Goal: Task Accomplishment & Management: Manage account settings

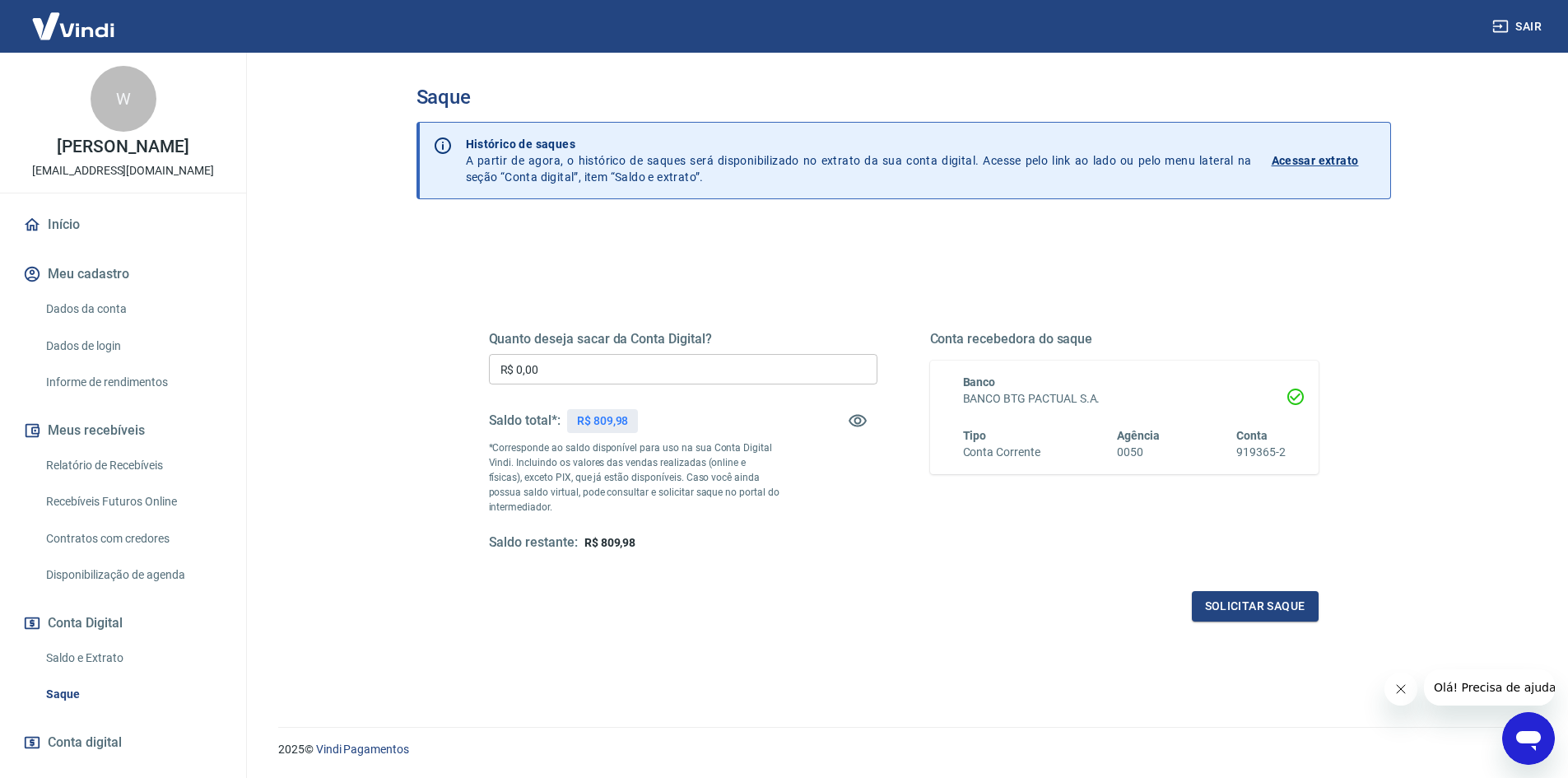
click at [679, 373] on input "R$ 0,00" at bounding box center [683, 369] width 388 height 30
type input "R$ 809,98"
click at [1244, 606] on button "Solicitar saque" at bounding box center [1255, 606] width 127 height 30
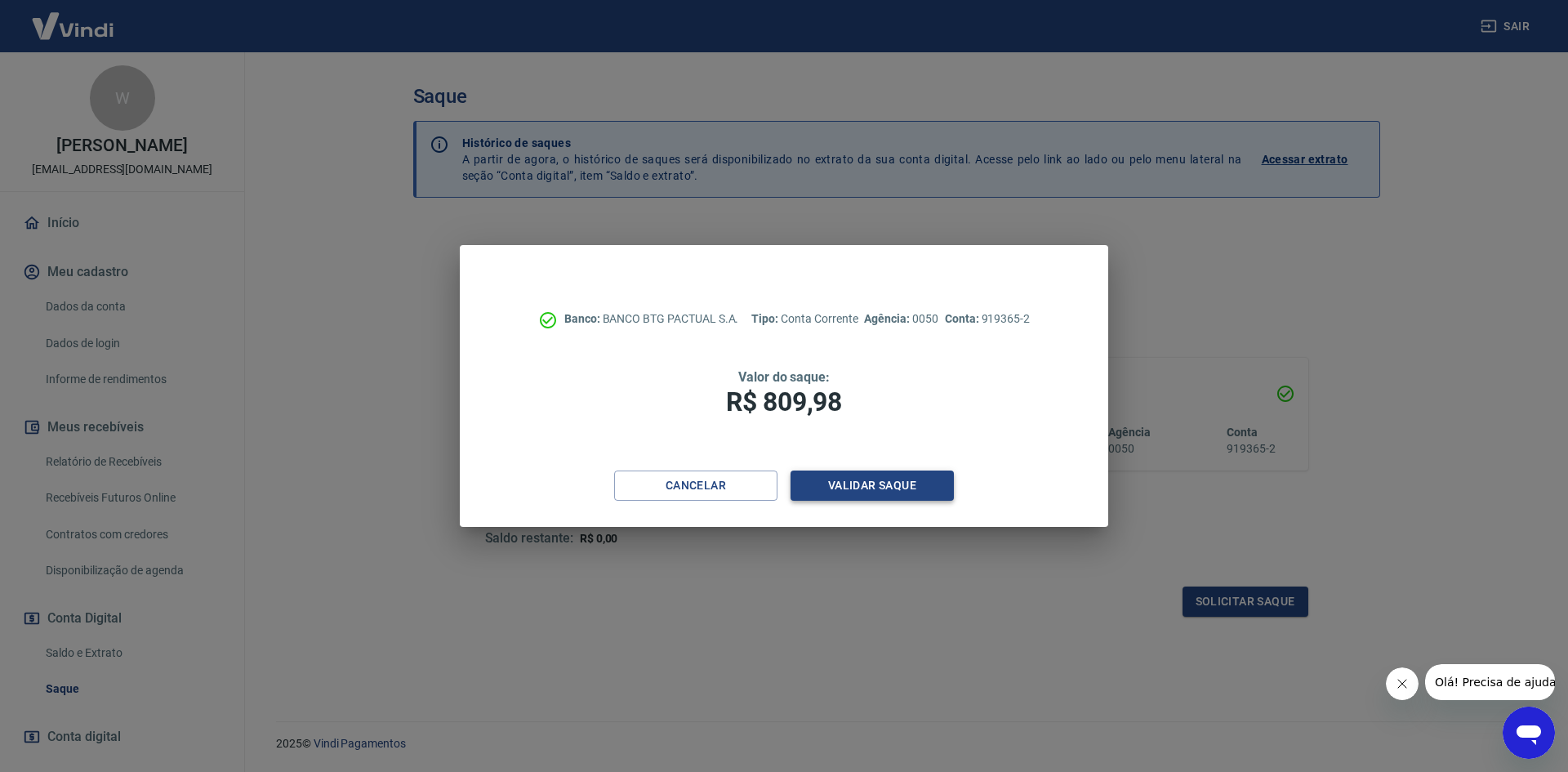
click at [913, 491] on button "Validar saque" at bounding box center [871, 485] width 163 height 30
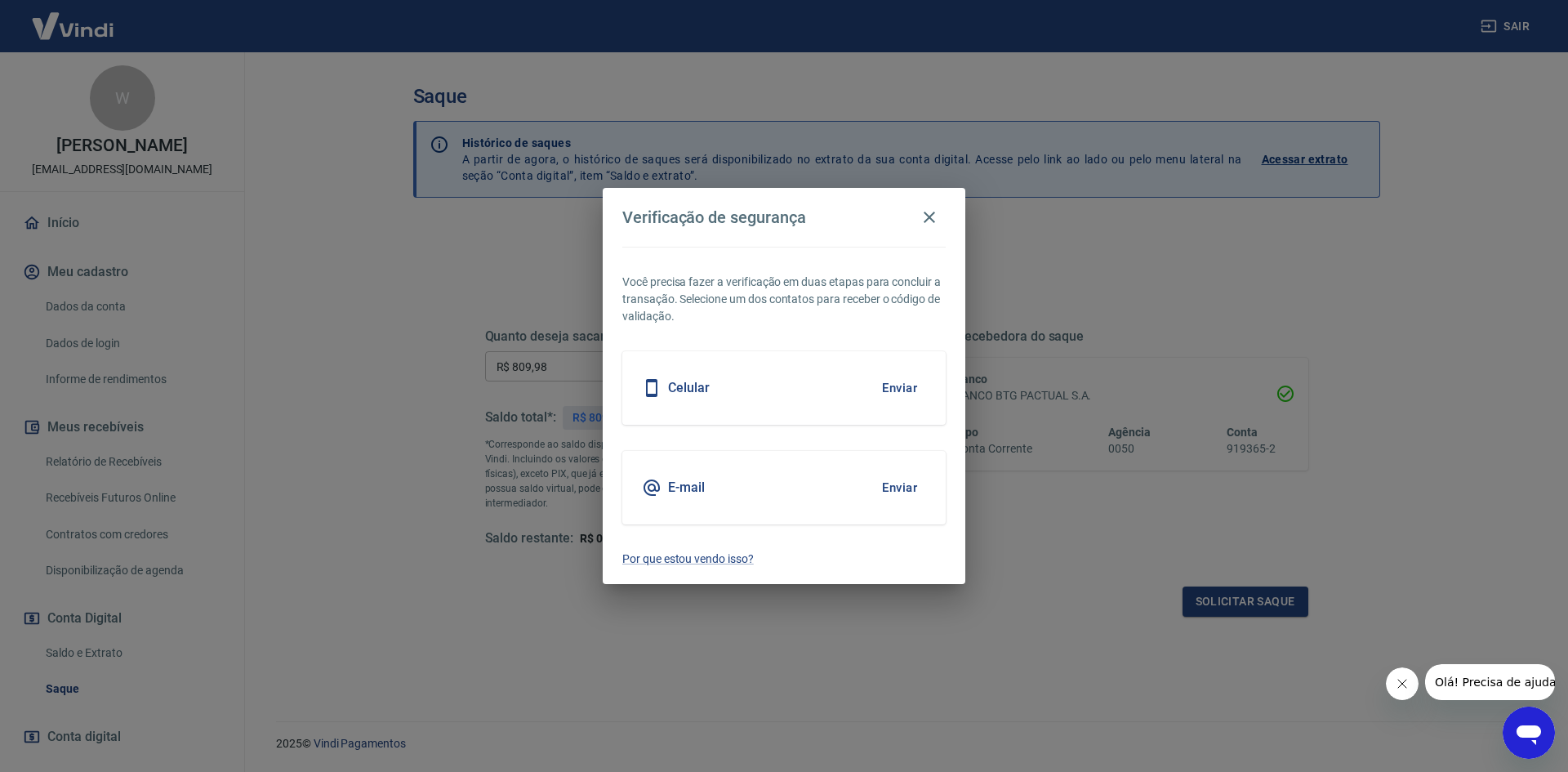
click at [797, 346] on div "Você precisa fazer a verificação em duas etapas para concluir a transação. Sele…" at bounding box center [783, 416] width 362 height 338
click at [912, 397] on button "Enviar" at bounding box center [900, 387] width 53 height 34
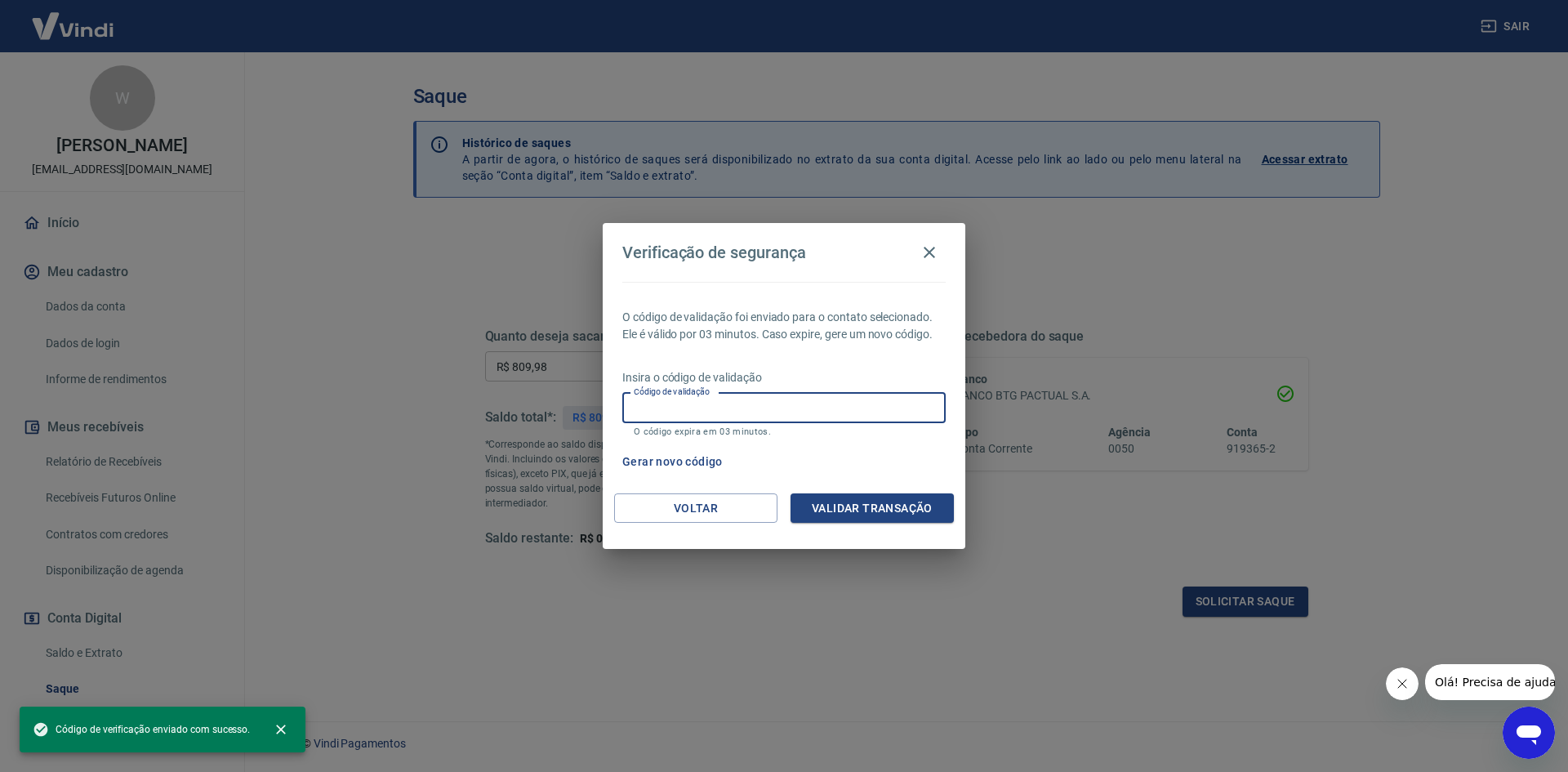
click at [785, 407] on input "Código de validação" at bounding box center [784, 408] width 324 height 30
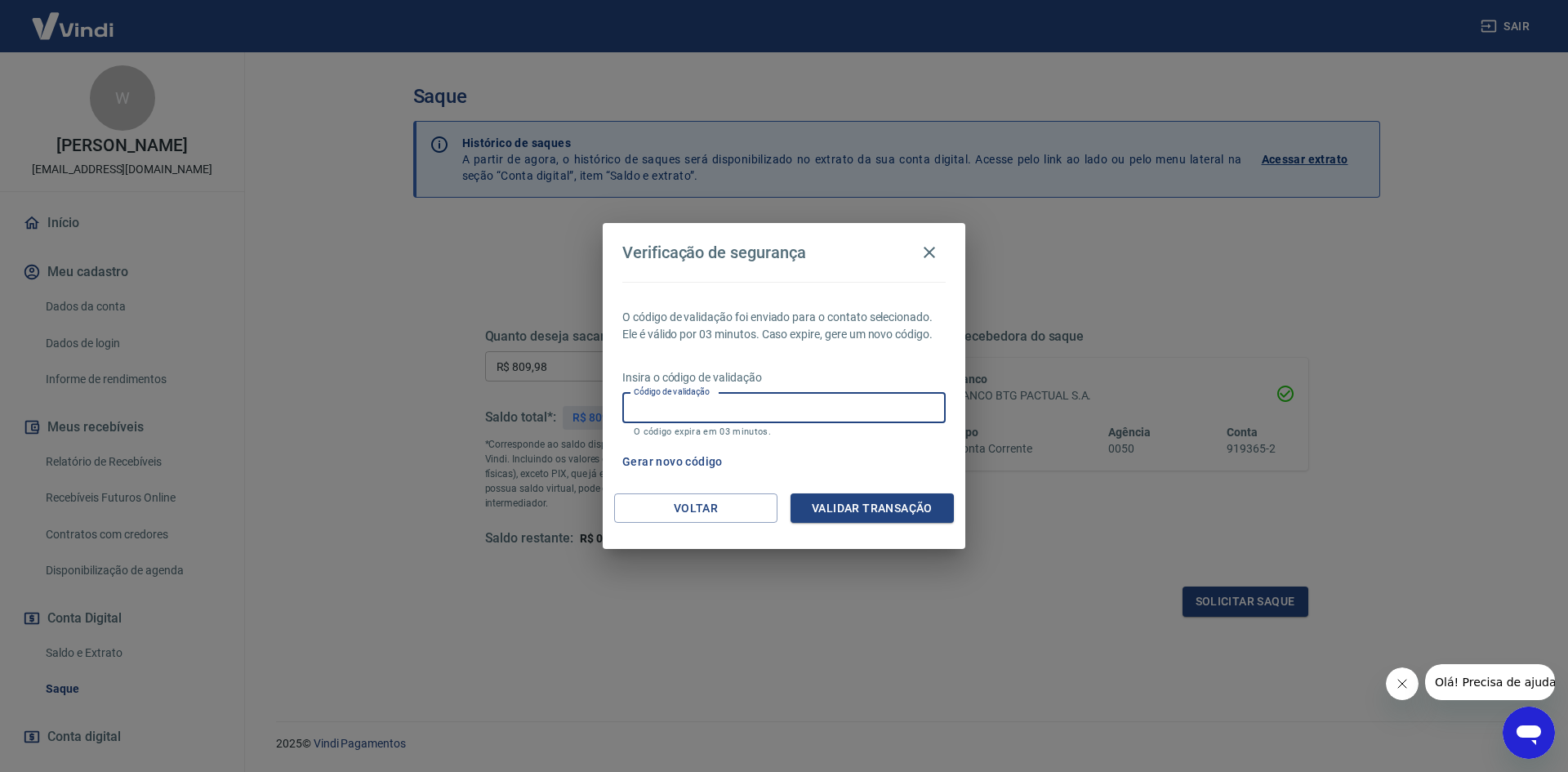
click at [861, 408] on input "Código de validação" at bounding box center [784, 408] width 324 height 30
click at [909, 515] on button "Validar transação" at bounding box center [871, 508] width 163 height 30
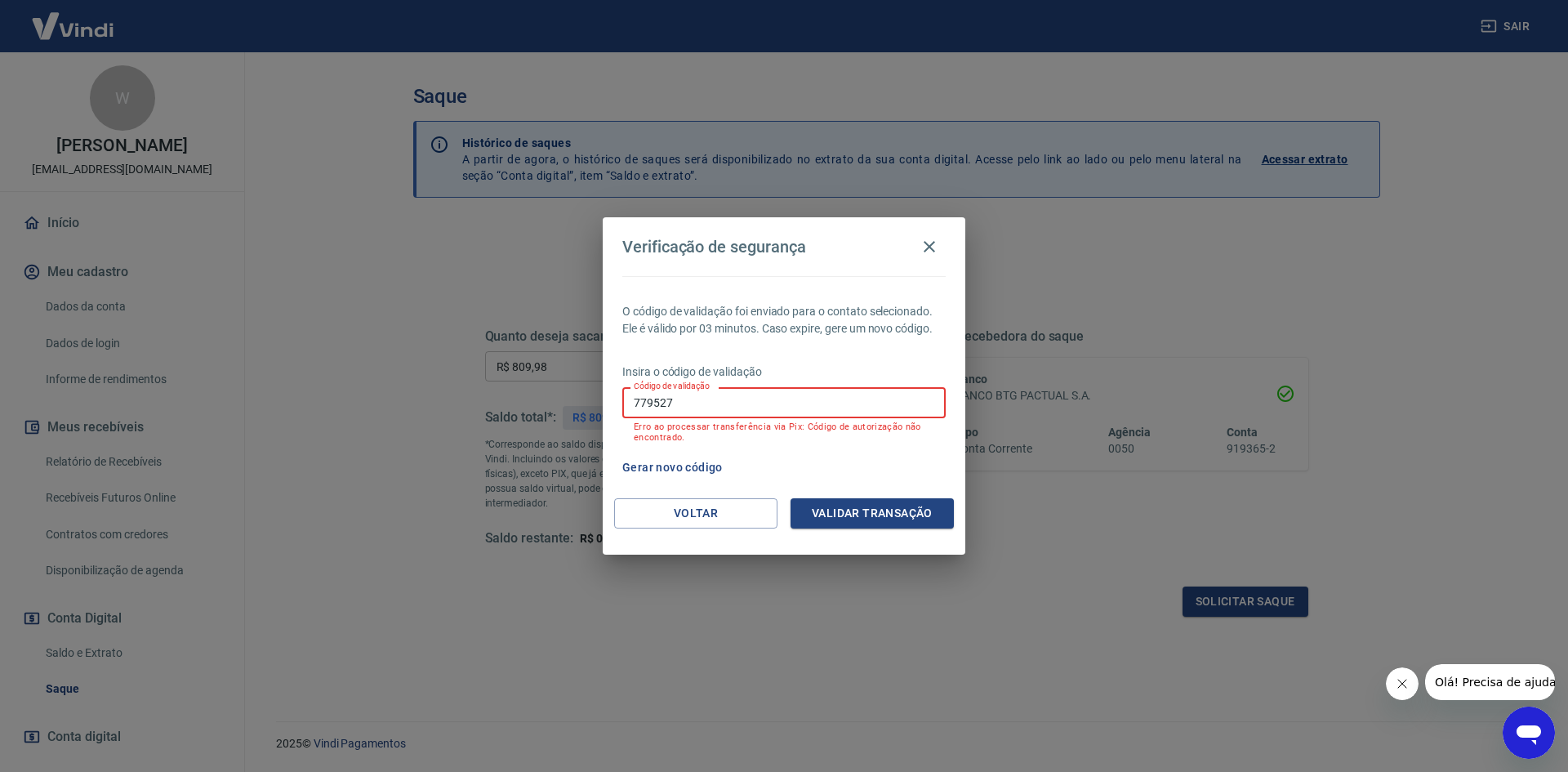
click at [800, 403] on input "779527" at bounding box center [784, 402] width 324 height 30
type input "935828"
click at [842, 517] on button "Validar transação" at bounding box center [871, 513] width 163 height 30
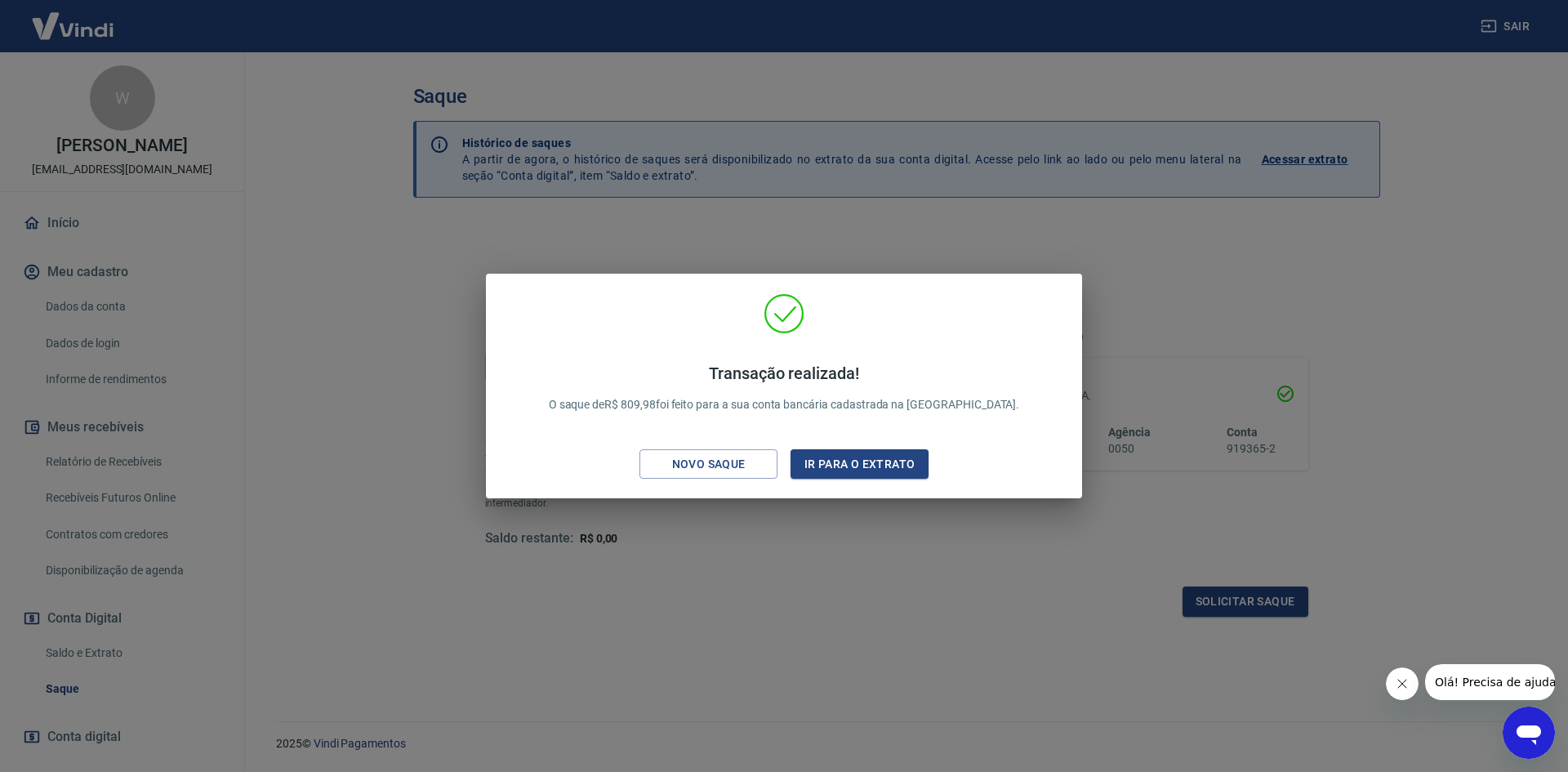
click at [1258, 306] on div "Transação realizada! O saque de R$ 809,98 foi feito para a sua conta bancária c…" at bounding box center [784, 386] width 1568 height 772
